Goal: Find specific page/section: Find specific page/section

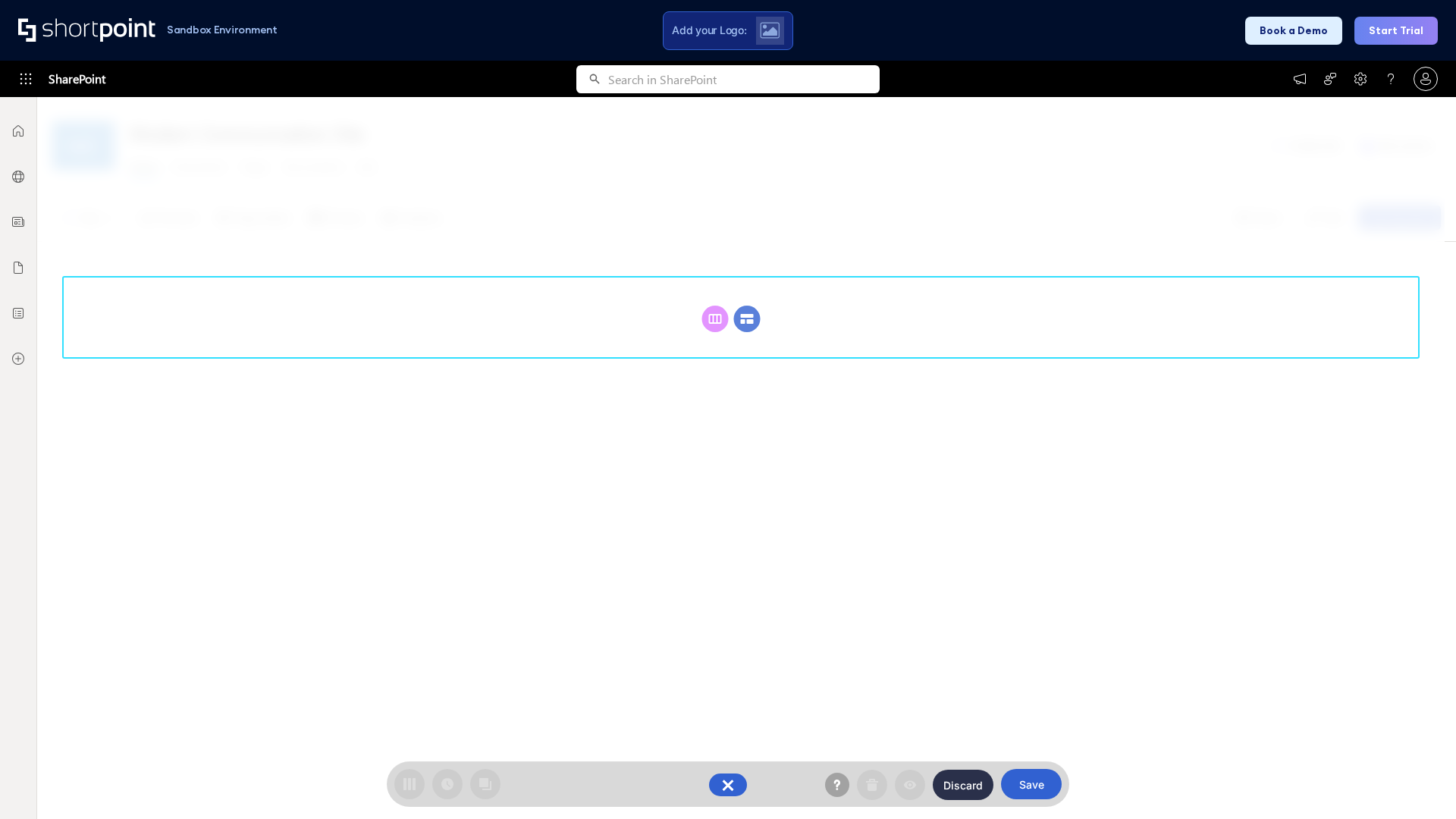
scroll to position [209, 0]
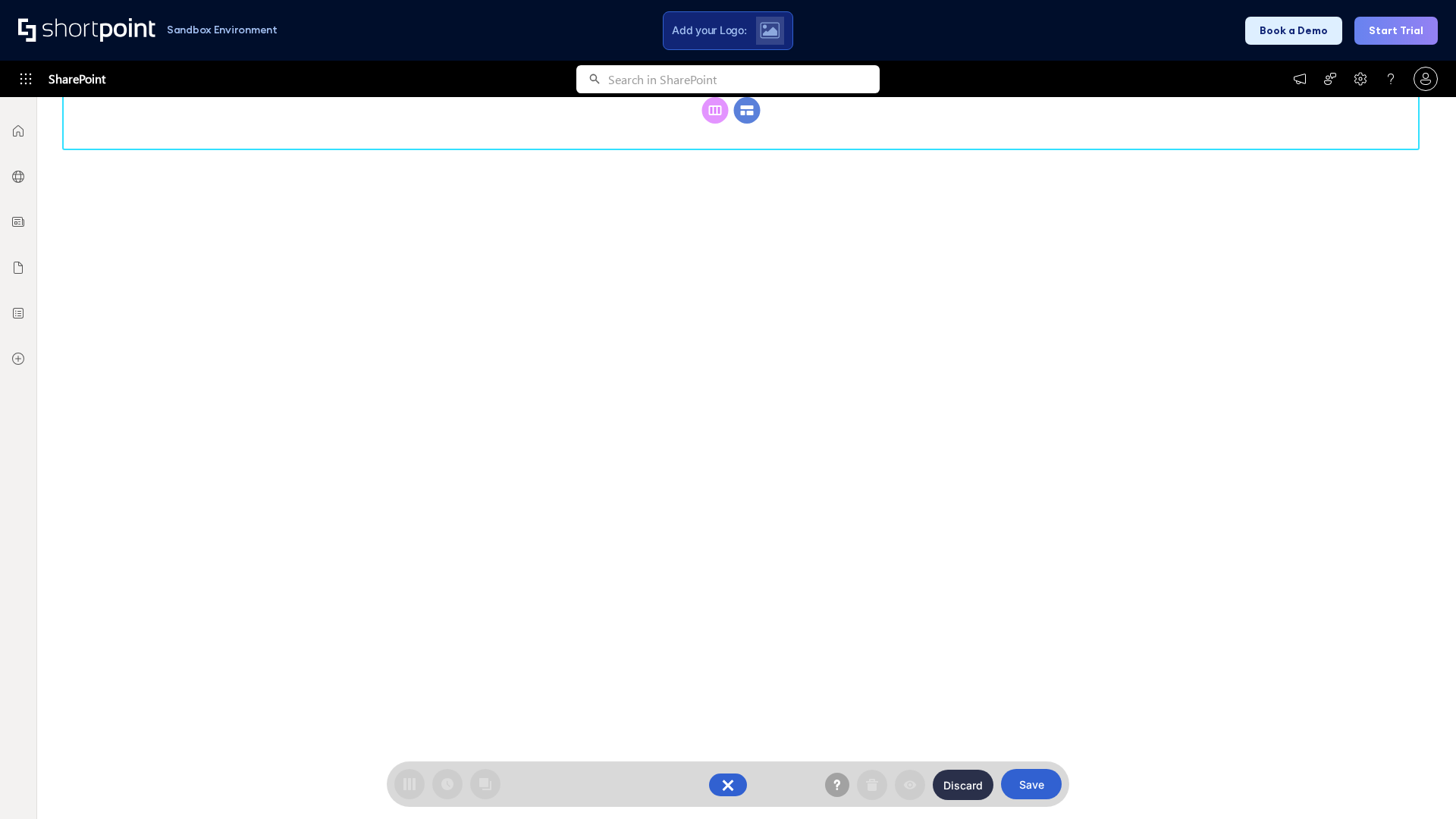
click at [747, 110] on circle at bounding box center [747, 110] width 26 height 26
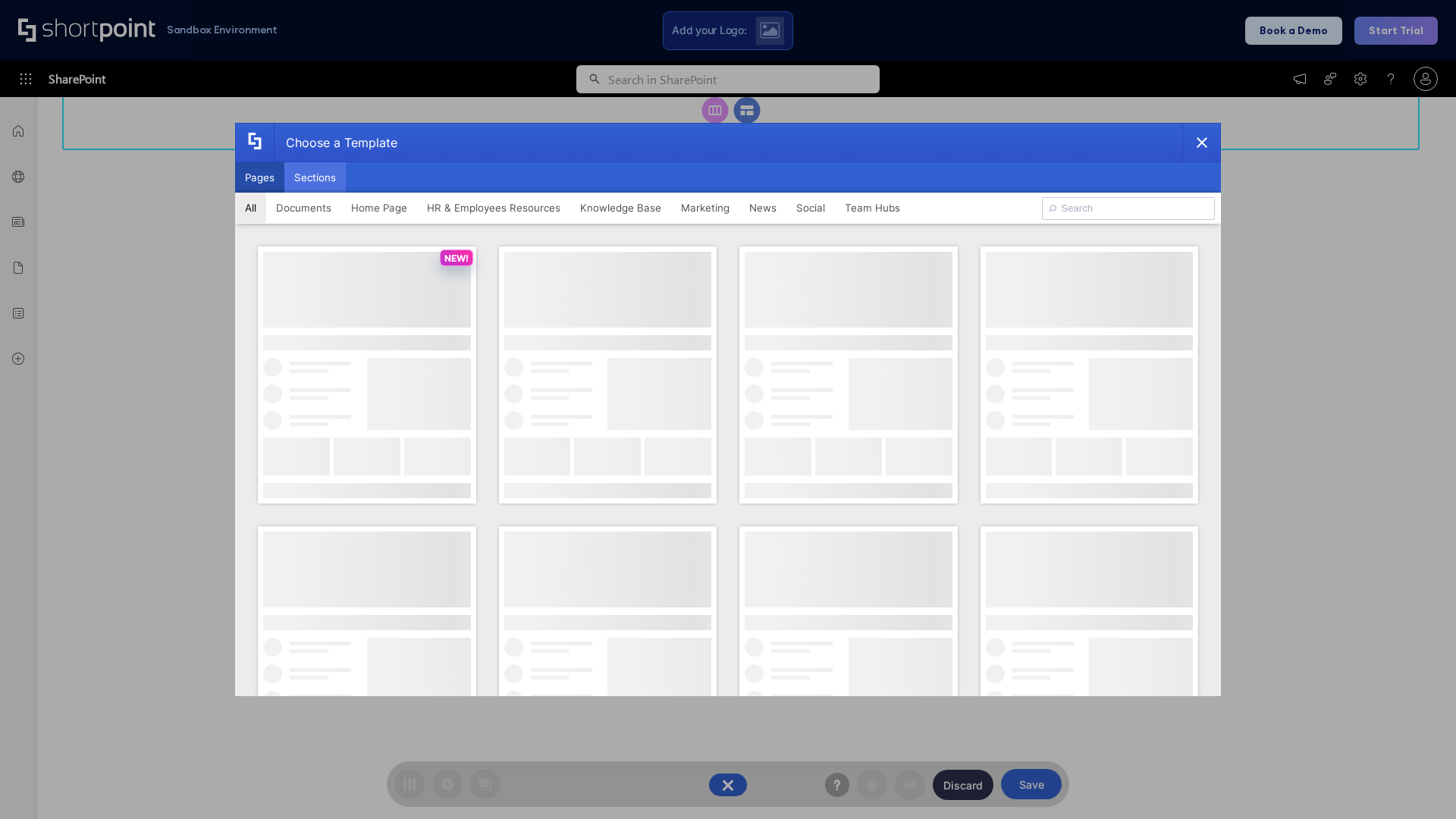
click at [314, 177] on button "Sections" at bounding box center [314, 177] width 62 height 30
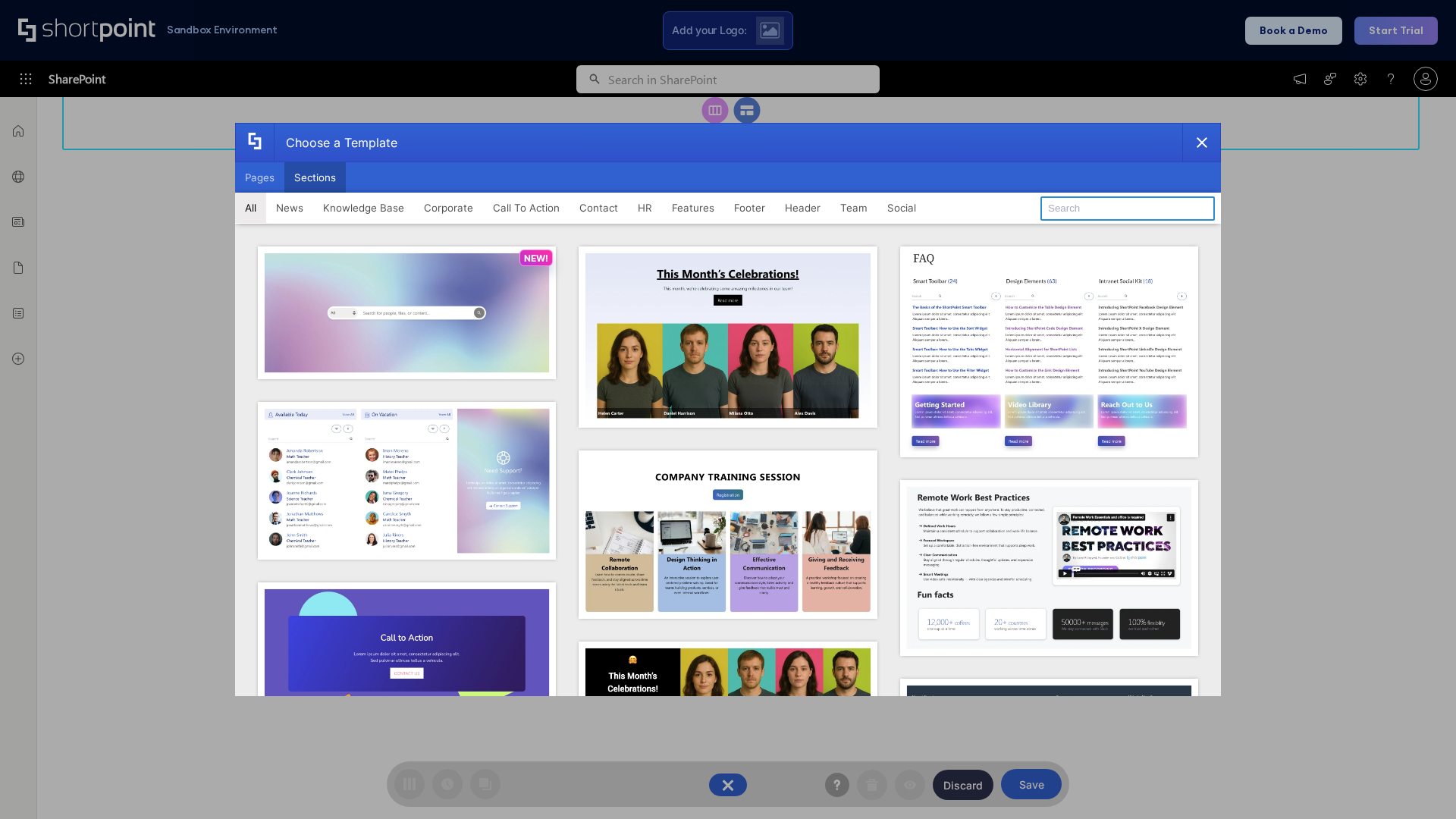
type input "HR Hub"
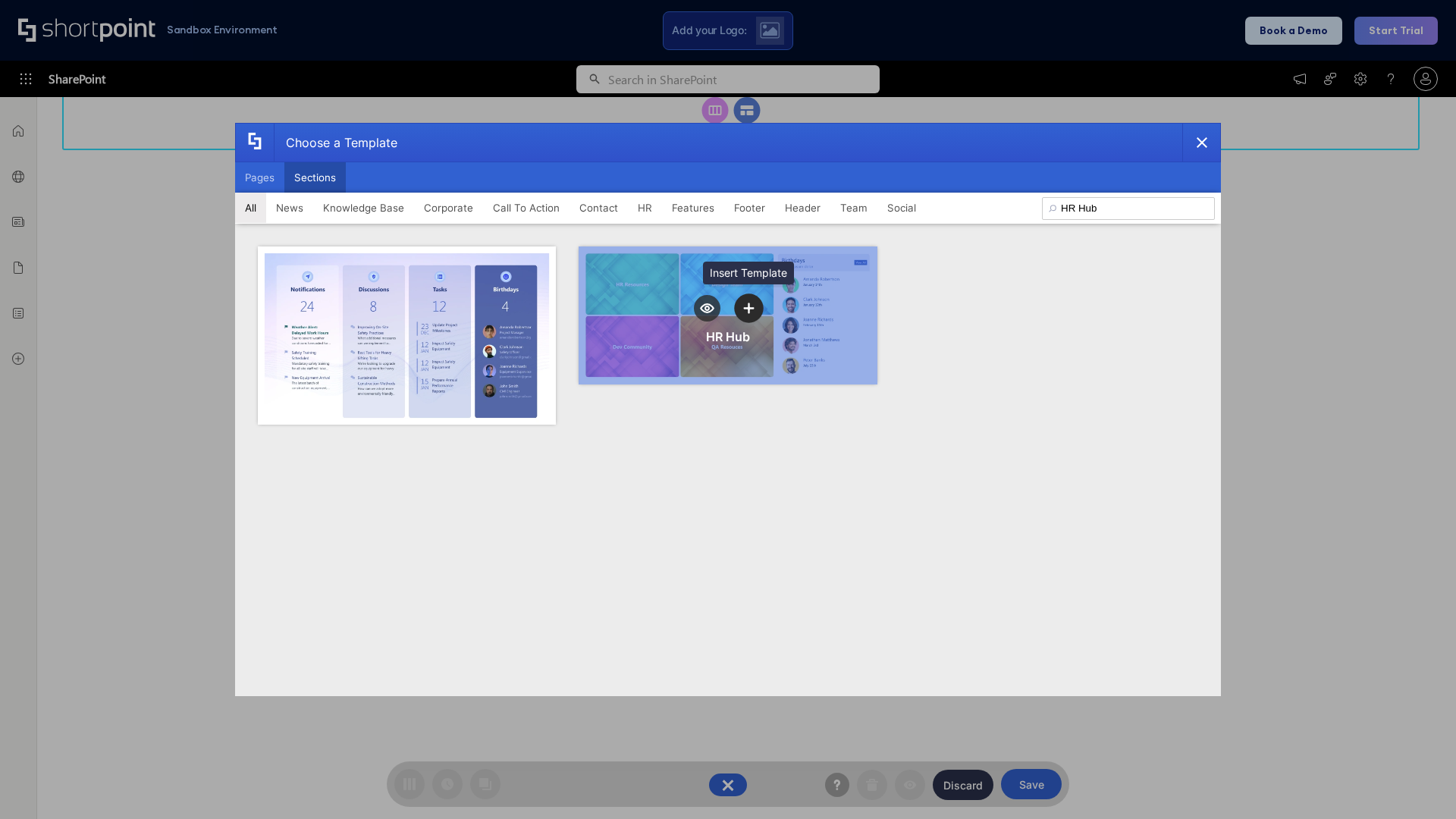
click at [748, 308] on icon "template selector" at bounding box center [748, 307] width 10 height 10
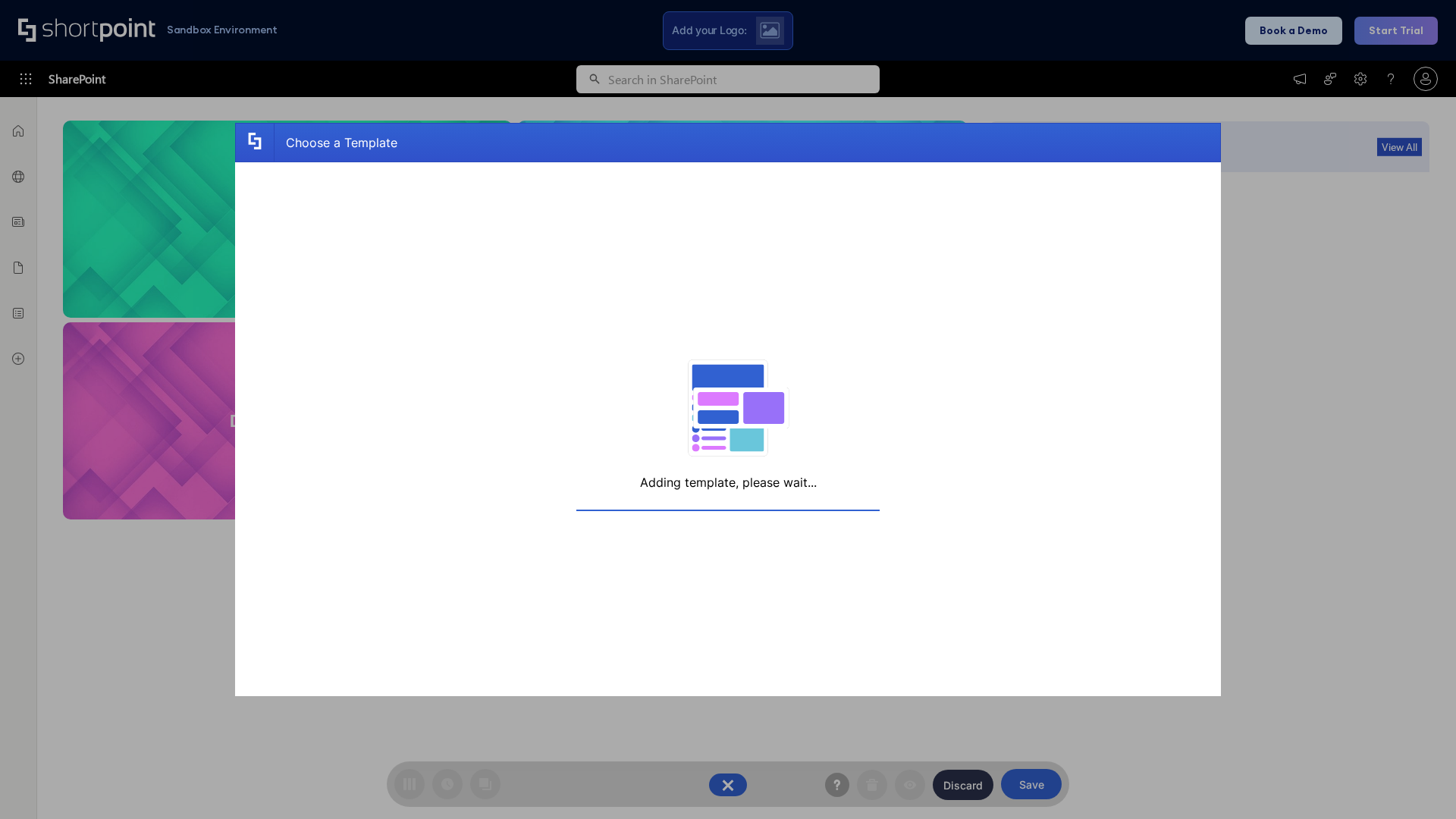
scroll to position [242, 0]
